Goal: Register for event/course

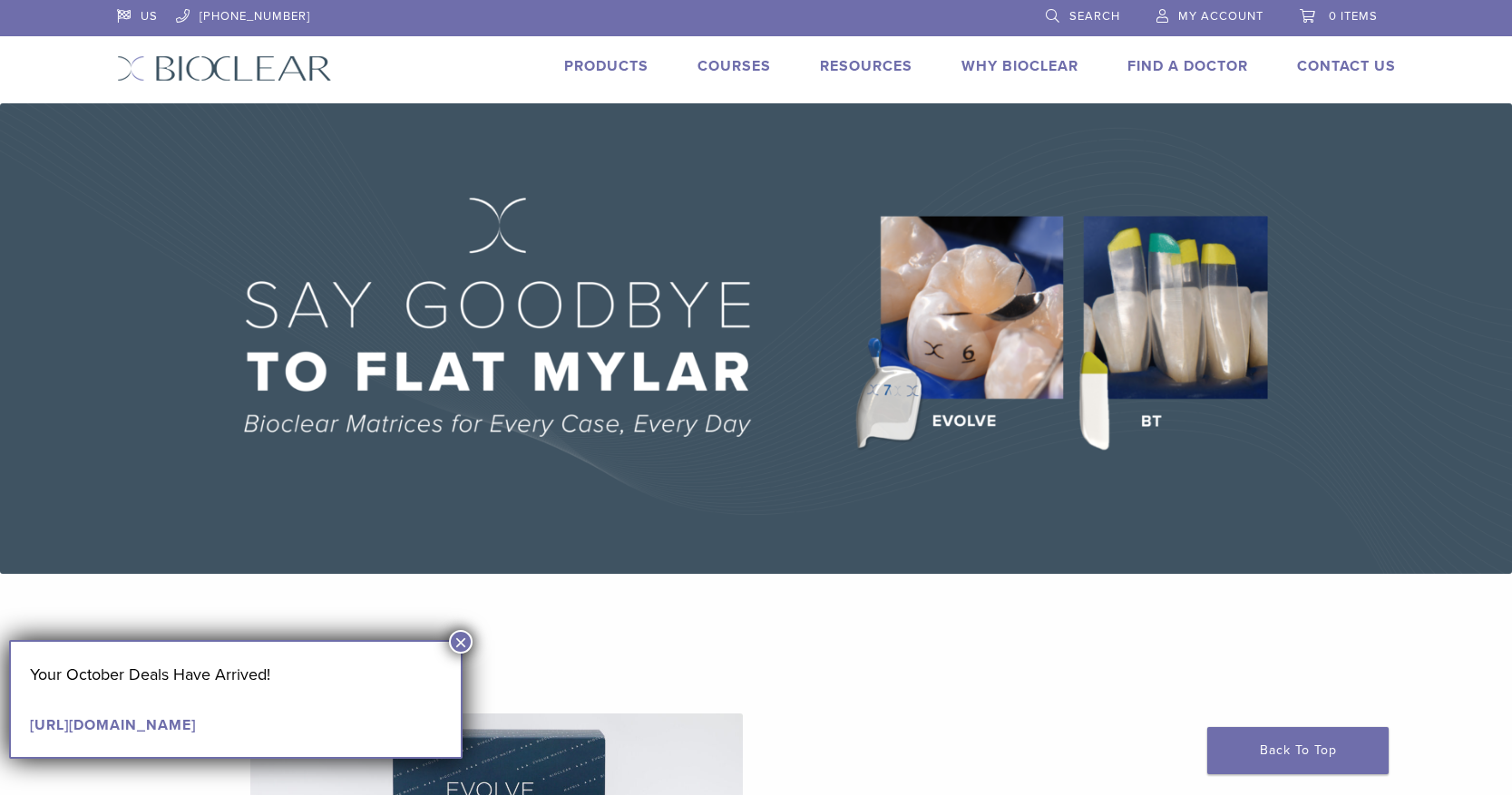
click at [463, 640] on button "×" at bounding box center [461, 642] width 24 height 24
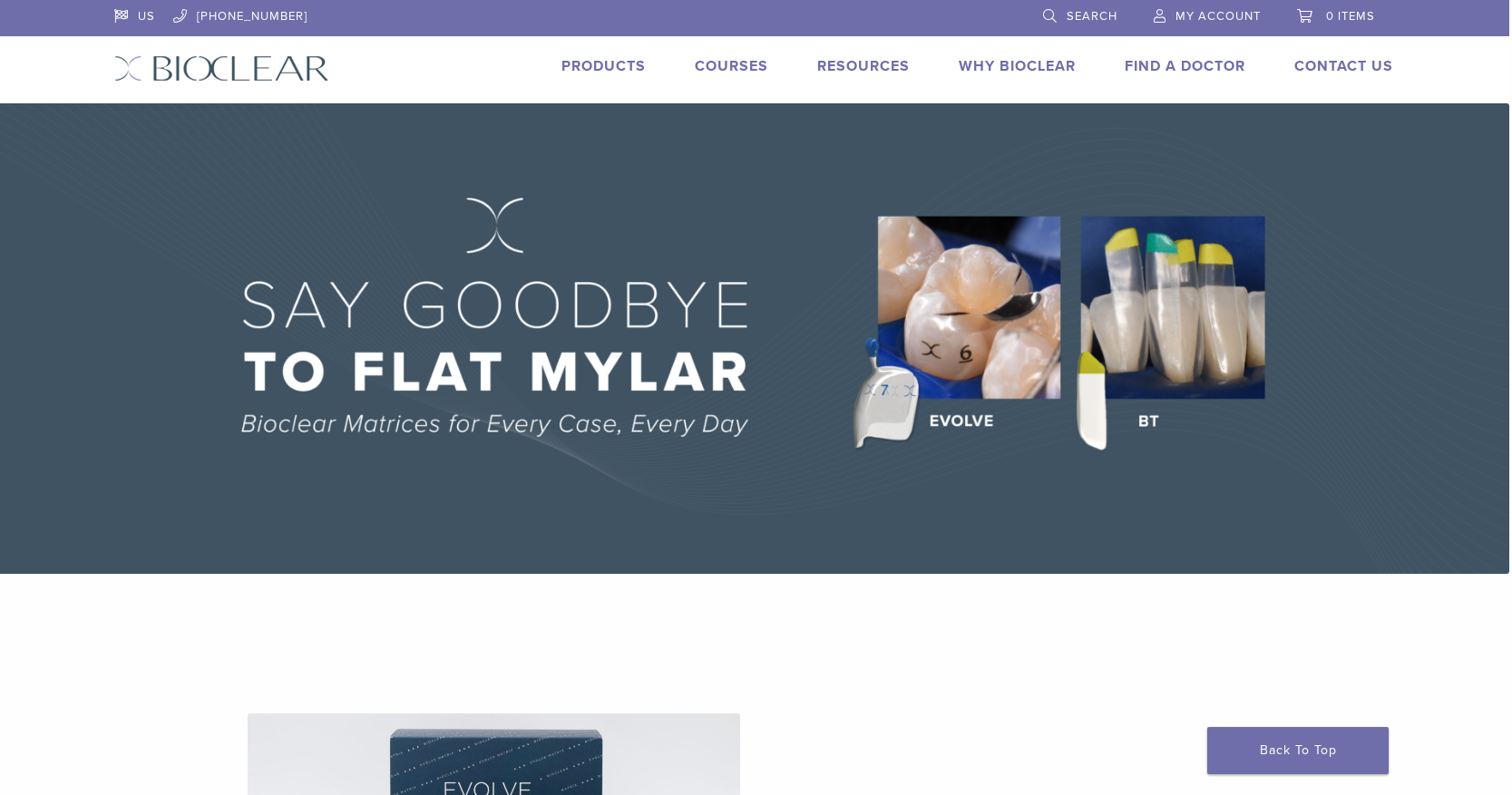
scroll to position [0, 3]
click at [1014, 62] on link "Why Bioclear" at bounding box center [1017, 66] width 117 height 18
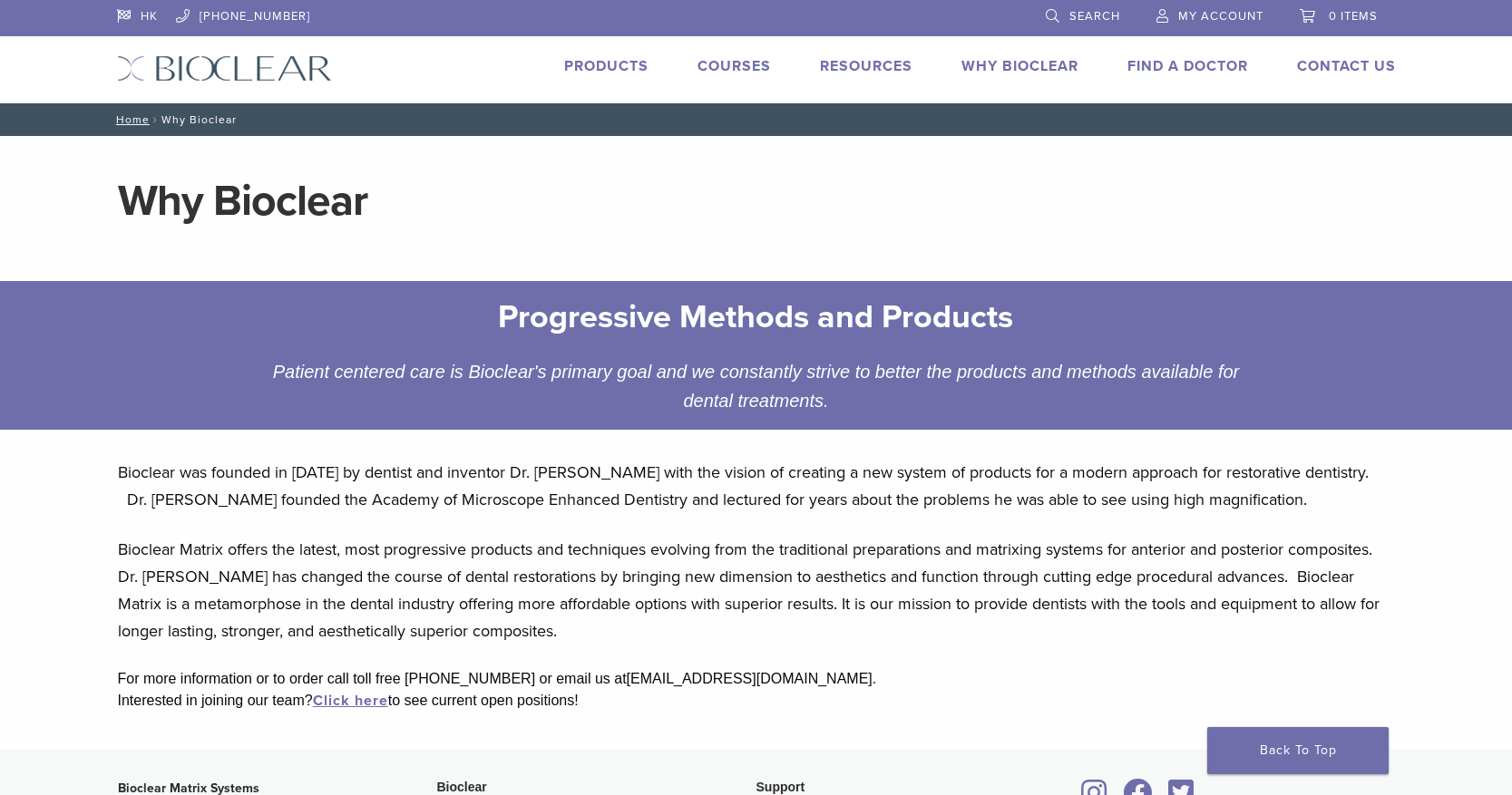
click at [747, 75] on link "Courses" at bounding box center [734, 66] width 74 height 18
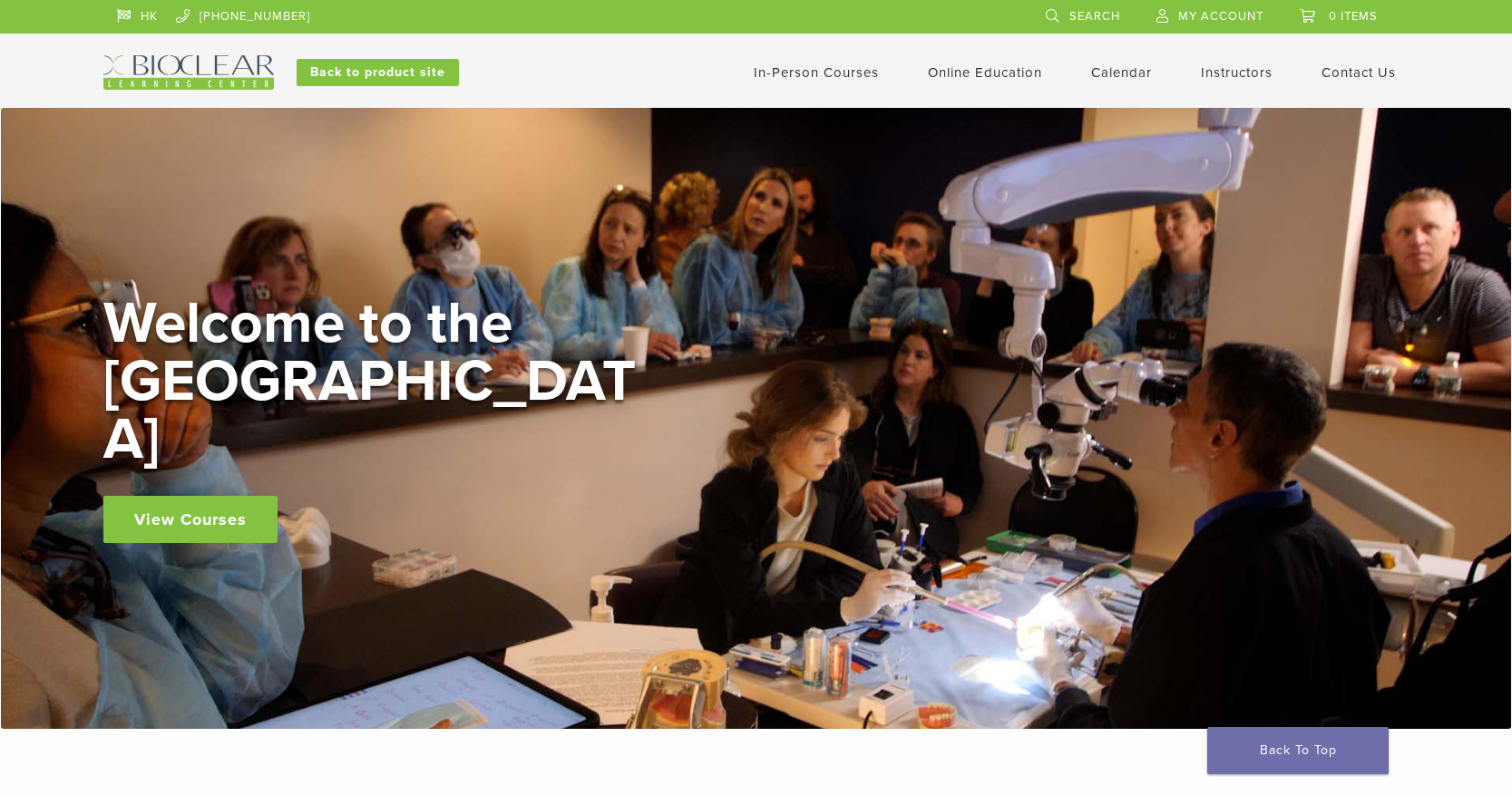
click at [817, 70] on link "In-Person Courses" at bounding box center [816, 72] width 125 height 16
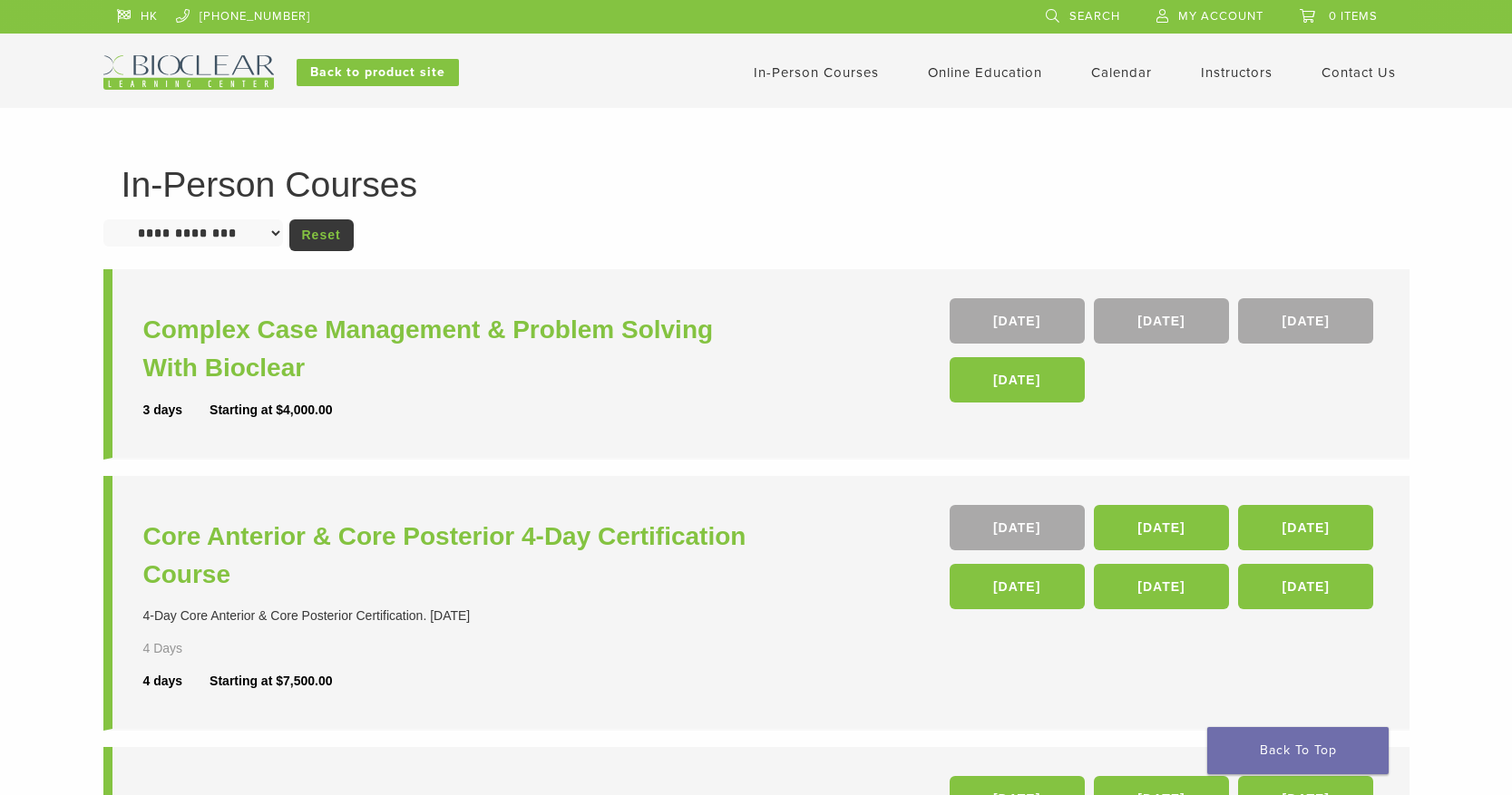
scroll to position [532, 0]
